Goal: Information Seeking & Learning: Understand process/instructions

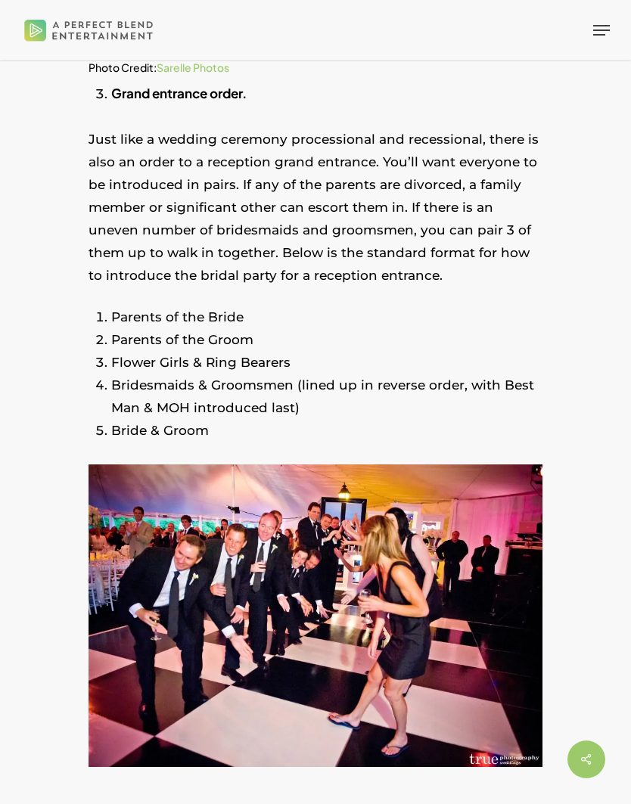
scroll to position [1834, 0]
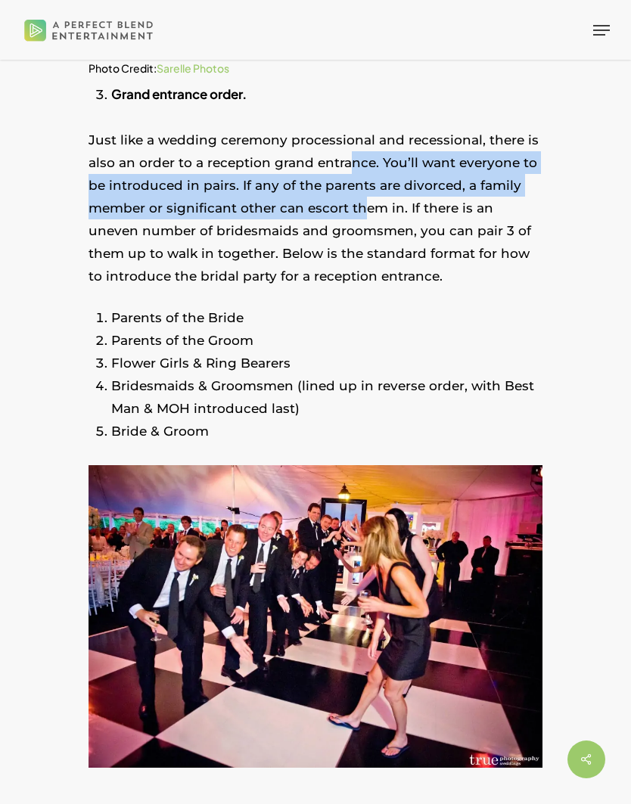
drag, startPoint x: 350, startPoint y: 149, endPoint x: 361, endPoint y: 185, distance: 37.8
click at [361, 185] on p "Just like a wedding ceremony processional and recessional, there is also an ord…" at bounding box center [316, 218] width 454 height 179
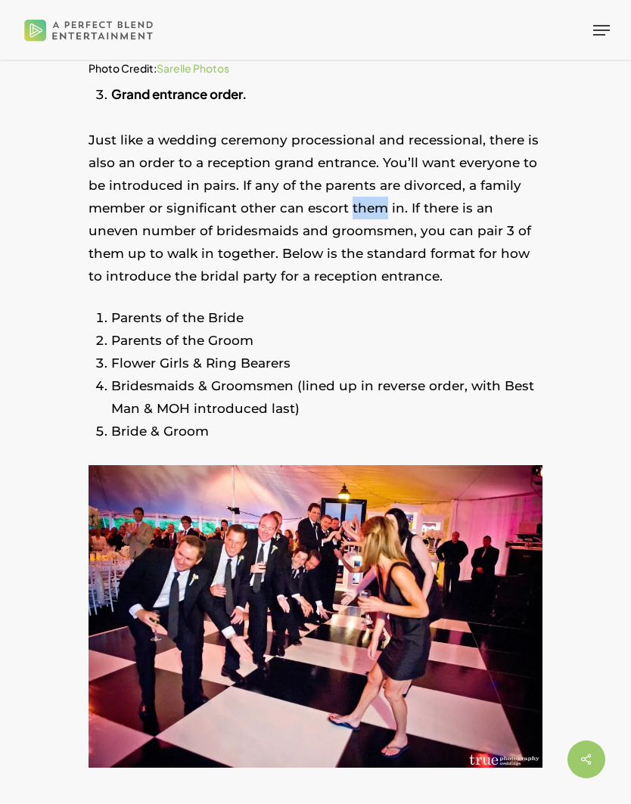
drag, startPoint x: 361, startPoint y: 185, endPoint x: 370, endPoint y: 197, distance: 14.5
click at [370, 197] on p "Just like a wedding ceremony processional and recessional, there is also an ord…" at bounding box center [316, 218] width 454 height 179
drag, startPoint x: 370, startPoint y: 197, endPoint x: 411, endPoint y: 193, distance: 41.0
click at [411, 193] on p "Just like a wedding ceremony processional and recessional, there is also an ord…" at bounding box center [316, 218] width 454 height 179
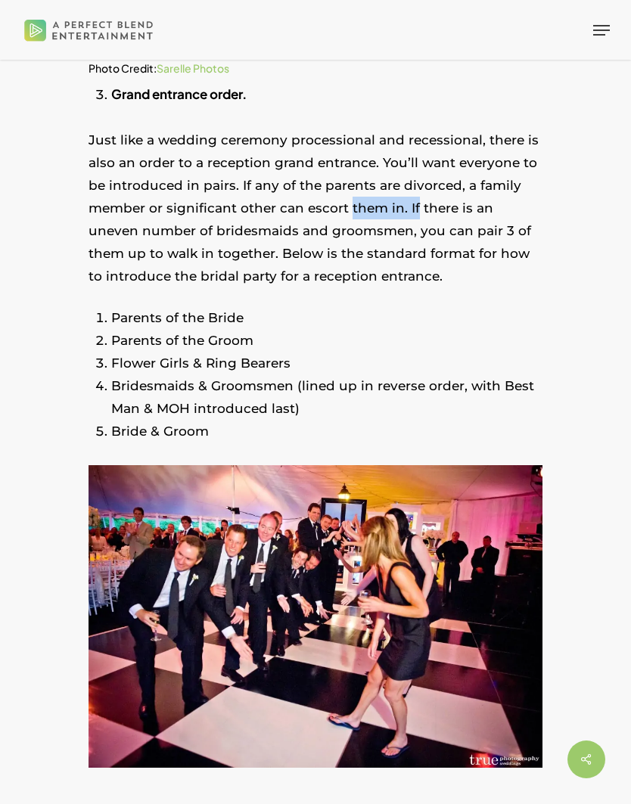
click at [411, 193] on p "Just like a wedding ceremony processional and recessional, there is also an ord…" at bounding box center [316, 218] width 454 height 179
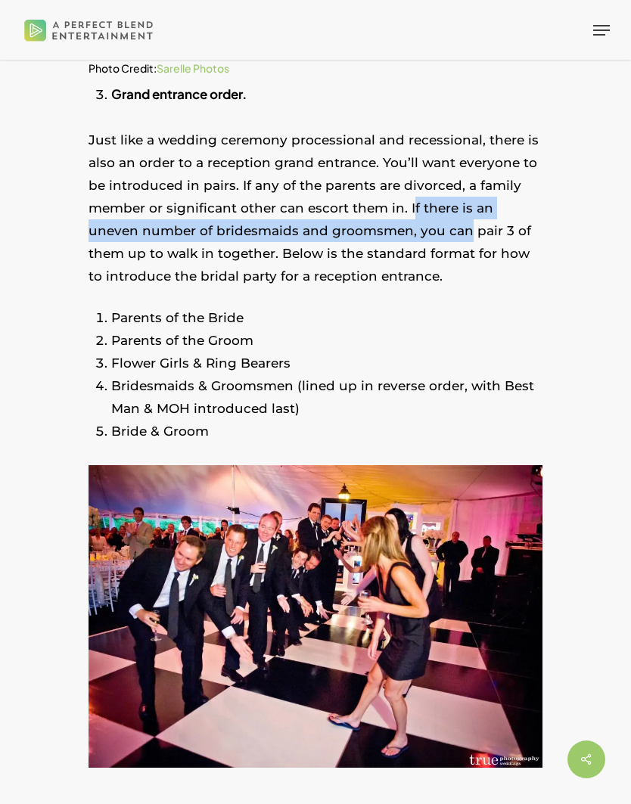
drag, startPoint x: 411, startPoint y: 193, endPoint x: 412, endPoint y: 203, distance: 9.9
click at [412, 203] on p "Just like a wedding ceremony processional and recessional, there is also an ord…" at bounding box center [316, 218] width 454 height 179
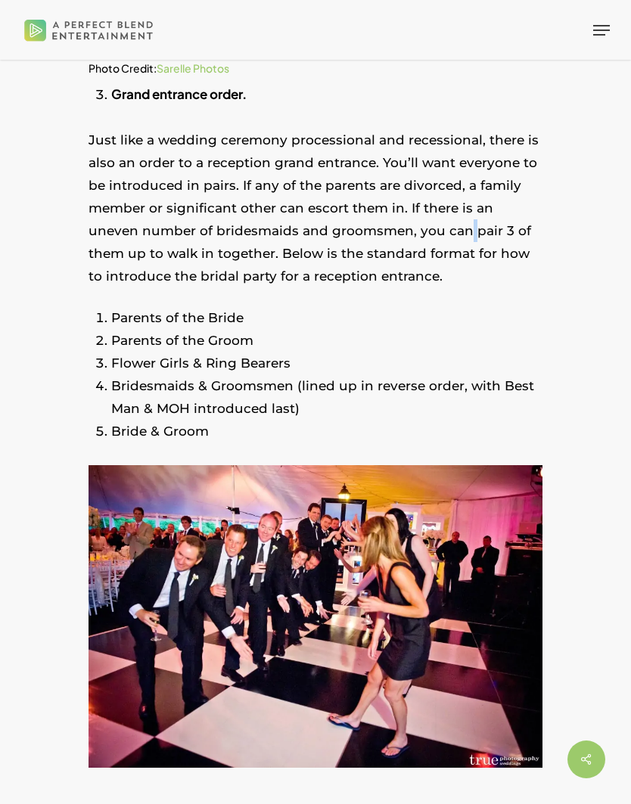
click at [412, 209] on p "Just like a wedding ceremony processional and recessional, there is also an ord…" at bounding box center [316, 218] width 454 height 179
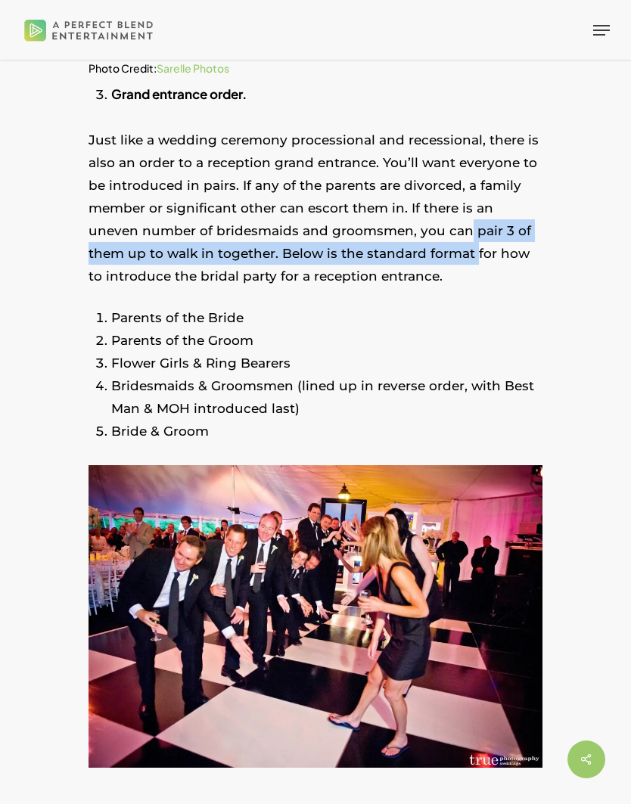
drag, startPoint x: 412, startPoint y: 209, endPoint x: 406, endPoint y: 241, distance: 32.5
click at [406, 241] on p "Just like a wedding ceremony processional and recessional, there is also an ord…" at bounding box center [316, 218] width 454 height 179
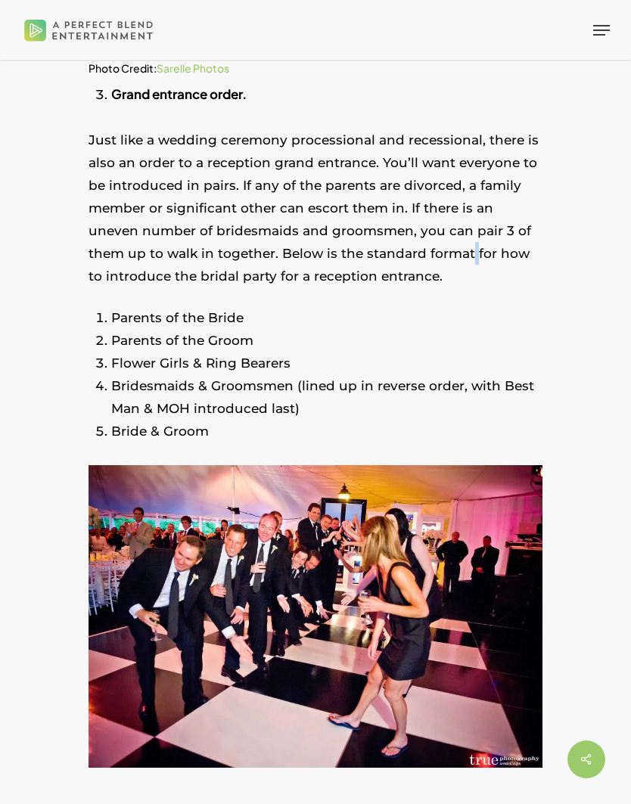
click at [406, 241] on p "Just like a wedding ceremony processional and recessional, there is also an ord…" at bounding box center [316, 218] width 454 height 179
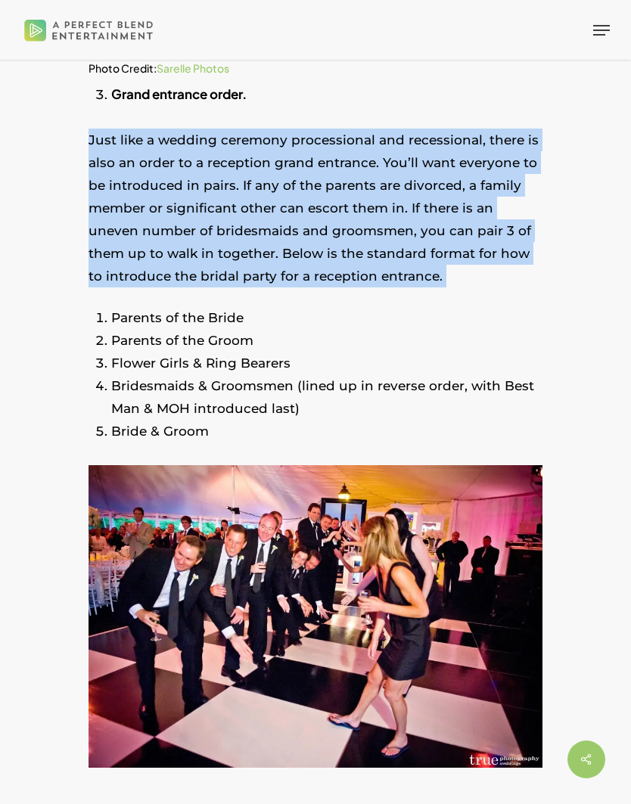
click at [405, 239] on p "Just like a wedding ceremony processional and recessional, there is also an ord…" at bounding box center [316, 218] width 454 height 179
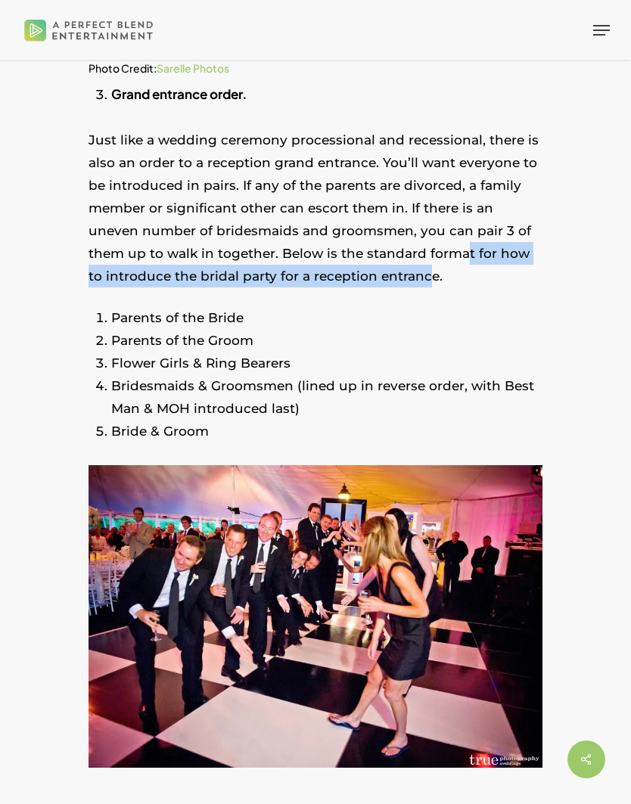
drag, startPoint x: 405, startPoint y: 239, endPoint x: 405, endPoint y: 253, distance: 13.6
click at [405, 253] on p "Just like a wedding ceremony processional and recessional, there is also an ord…" at bounding box center [316, 218] width 454 height 179
drag, startPoint x: 405, startPoint y: 253, endPoint x: 405, endPoint y: 231, distance: 21.9
click at [405, 231] on p "Just like a wedding ceremony processional and recessional, there is also an ord…" at bounding box center [316, 218] width 454 height 179
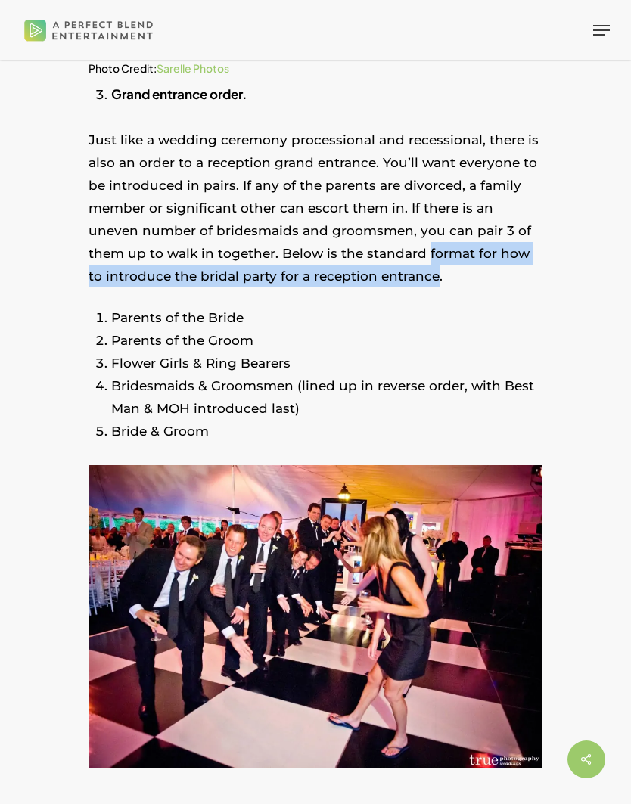
click at [405, 231] on p "Just like a wedding ceremony processional and recessional, there is also an ord…" at bounding box center [316, 218] width 454 height 179
drag, startPoint x: 405, startPoint y: 231, endPoint x: 415, endPoint y: 253, distance: 24.4
click at [415, 253] on p "Just like a wedding ceremony processional and recessional, there is also an ord…" at bounding box center [316, 218] width 454 height 179
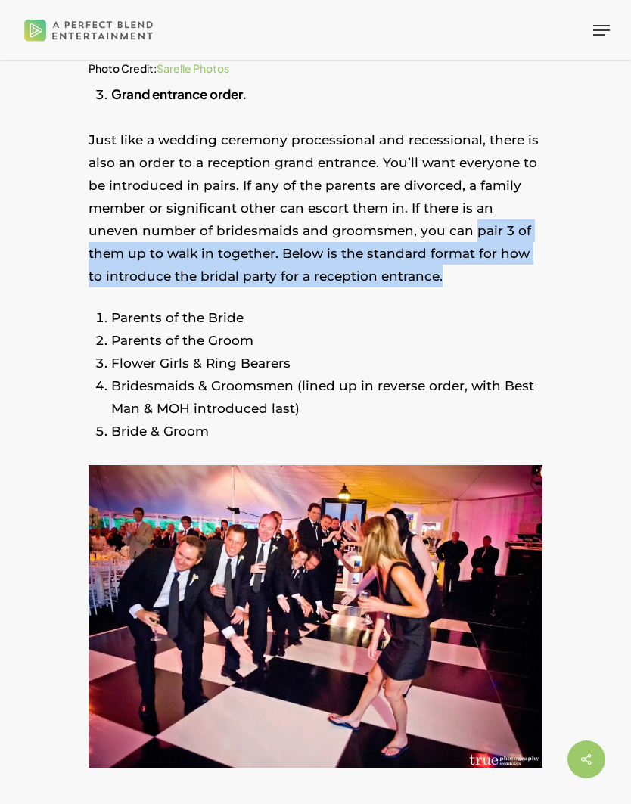
drag, startPoint x: 415, startPoint y: 253, endPoint x: 419, endPoint y: 204, distance: 48.6
click at [419, 204] on p "Just like a wedding ceremony processional and recessional, there is also an ord…" at bounding box center [316, 218] width 454 height 179
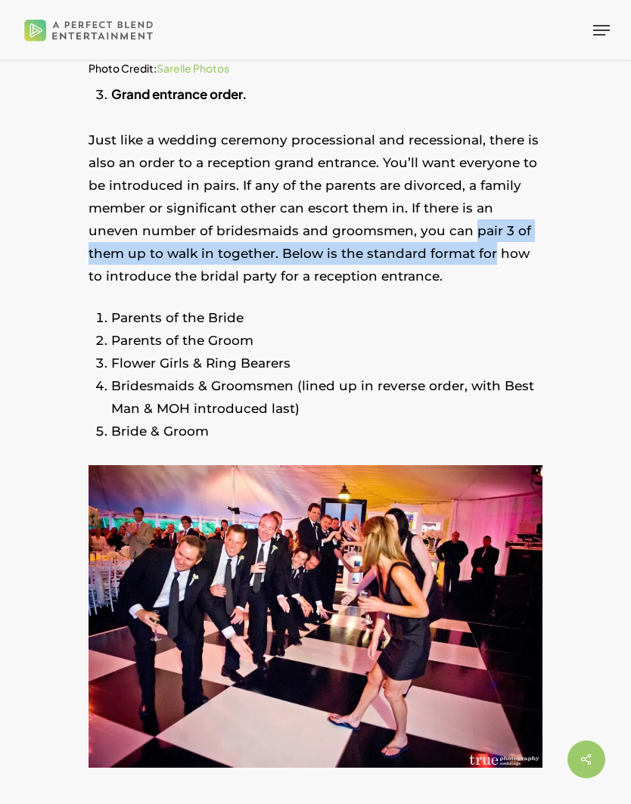
drag, startPoint x: 419, startPoint y: 204, endPoint x: 422, endPoint y: 237, distance: 32.7
click at [422, 237] on p "Just like a wedding ceremony processional and recessional, there is also an ord…" at bounding box center [316, 218] width 454 height 179
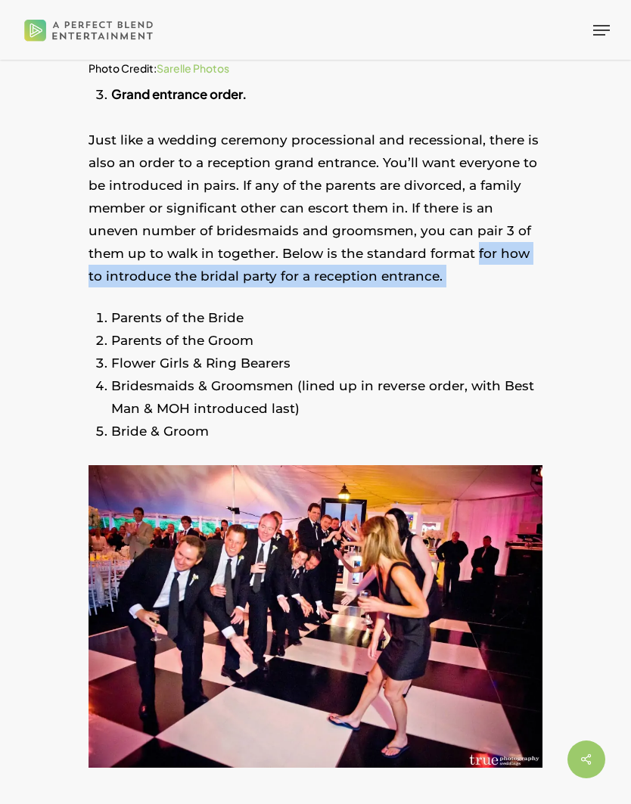
drag, startPoint x: 422, startPoint y: 237, endPoint x: 424, endPoint y: 254, distance: 17.5
click at [424, 254] on p "Just like a wedding ceremony processional and recessional, there is also an ord…" at bounding box center [316, 218] width 454 height 179
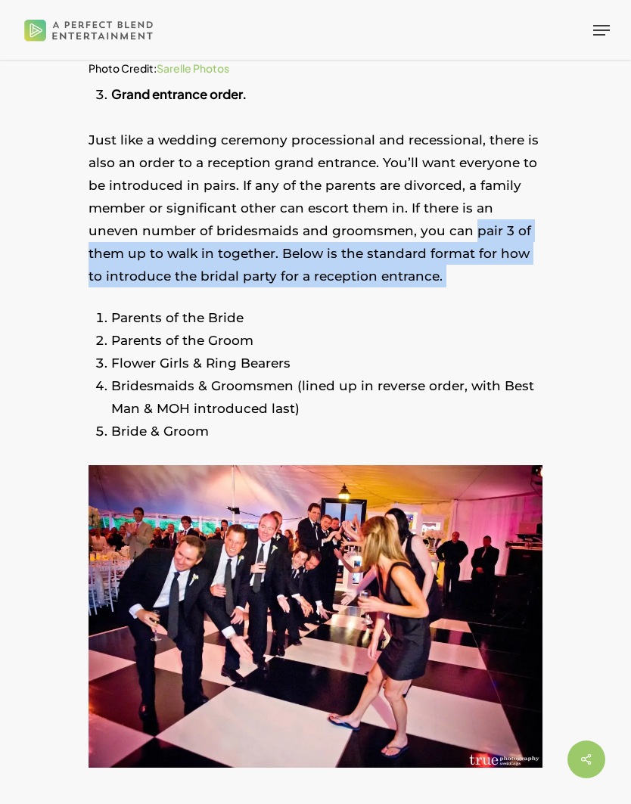
drag, startPoint x: 424, startPoint y: 254, endPoint x: 422, endPoint y: 211, distance: 43.2
click at [422, 211] on p "Just like a wedding ceremony processional and recessional, there is also an ord…" at bounding box center [316, 218] width 454 height 179
drag, startPoint x: 422, startPoint y: 211, endPoint x: 423, endPoint y: 244, distance: 32.5
click at [423, 244] on p "Just like a wedding ceremony processional and recessional, there is also an ord…" at bounding box center [316, 218] width 454 height 179
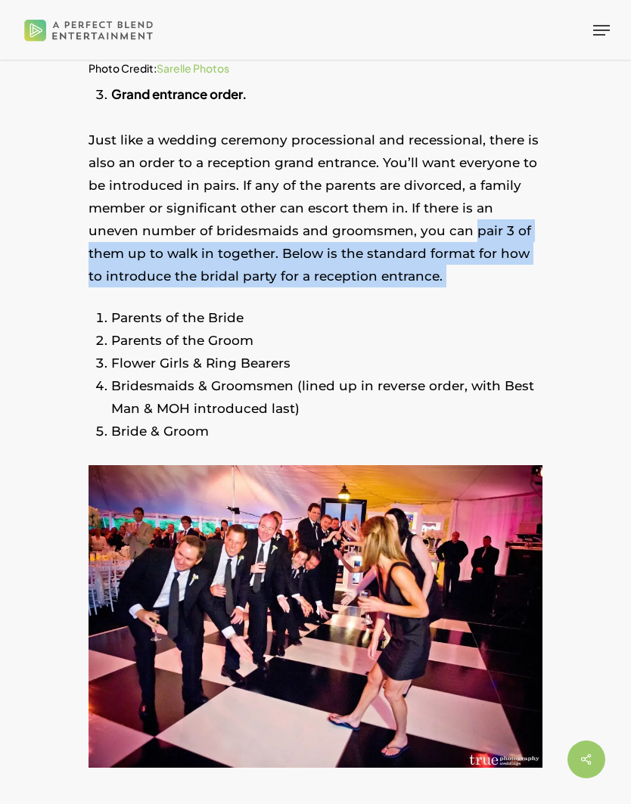
click at [423, 244] on p "Just like a wedding ceremony processional and recessional, there is also an ord…" at bounding box center [316, 218] width 454 height 179
drag, startPoint x: 423, startPoint y: 244, endPoint x: 422, endPoint y: 209, distance: 34.8
click at [422, 209] on p "Just like a wedding ceremony processional and recessional, there is also an ord…" at bounding box center [316, 218] width 454 height 179
drag, startPoint x: 422, startPoint y: 209, endPoint x: 421, endPoint y: 254, distance: 45.4
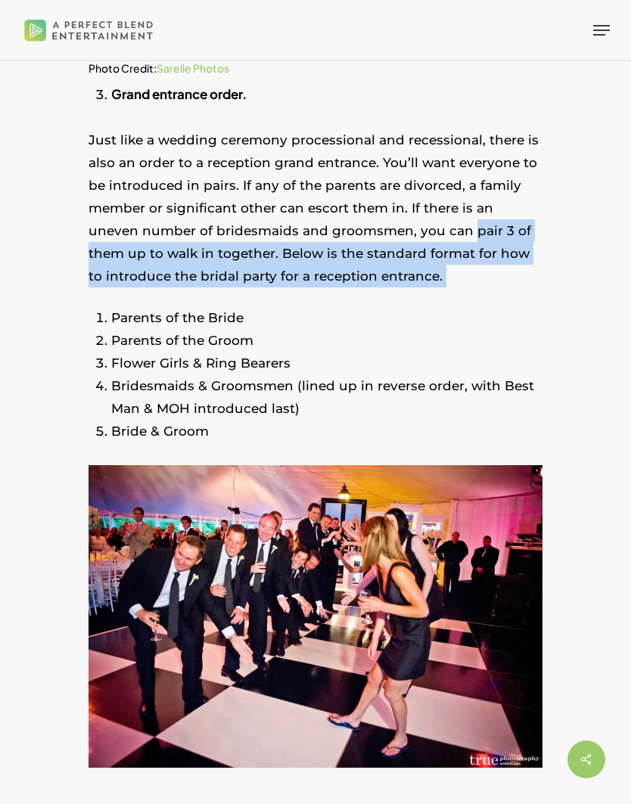
click at [421, 254] on p "Just like a wedding ceremony processional and recessional, there is also an ord…" at bounding box center [316, 218] width 454 height 179
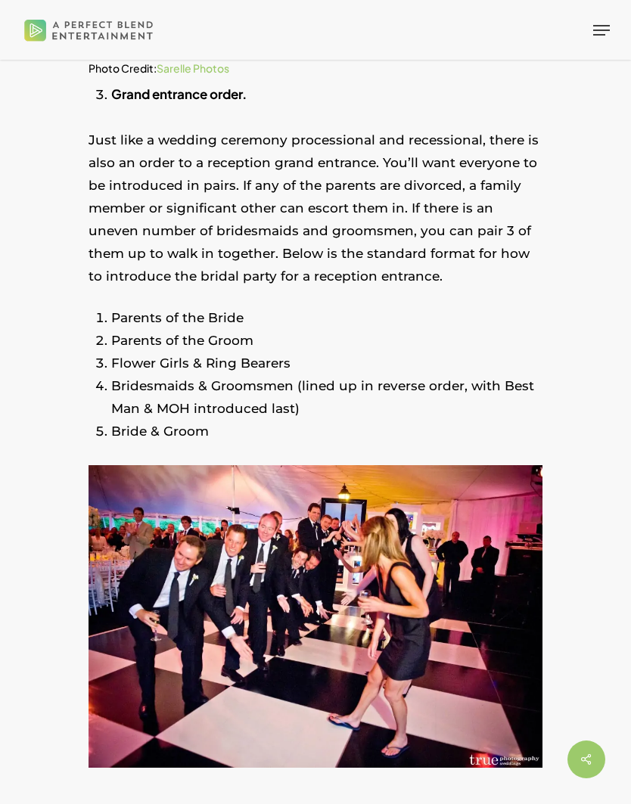
click at [445, 260] on p "Just like a wedding ceremony processional and recessional, there is also an ord…" at bounding box center [316, 218] width 454 height 179
